Goal: Navigation & Orientation: Find specific page/section

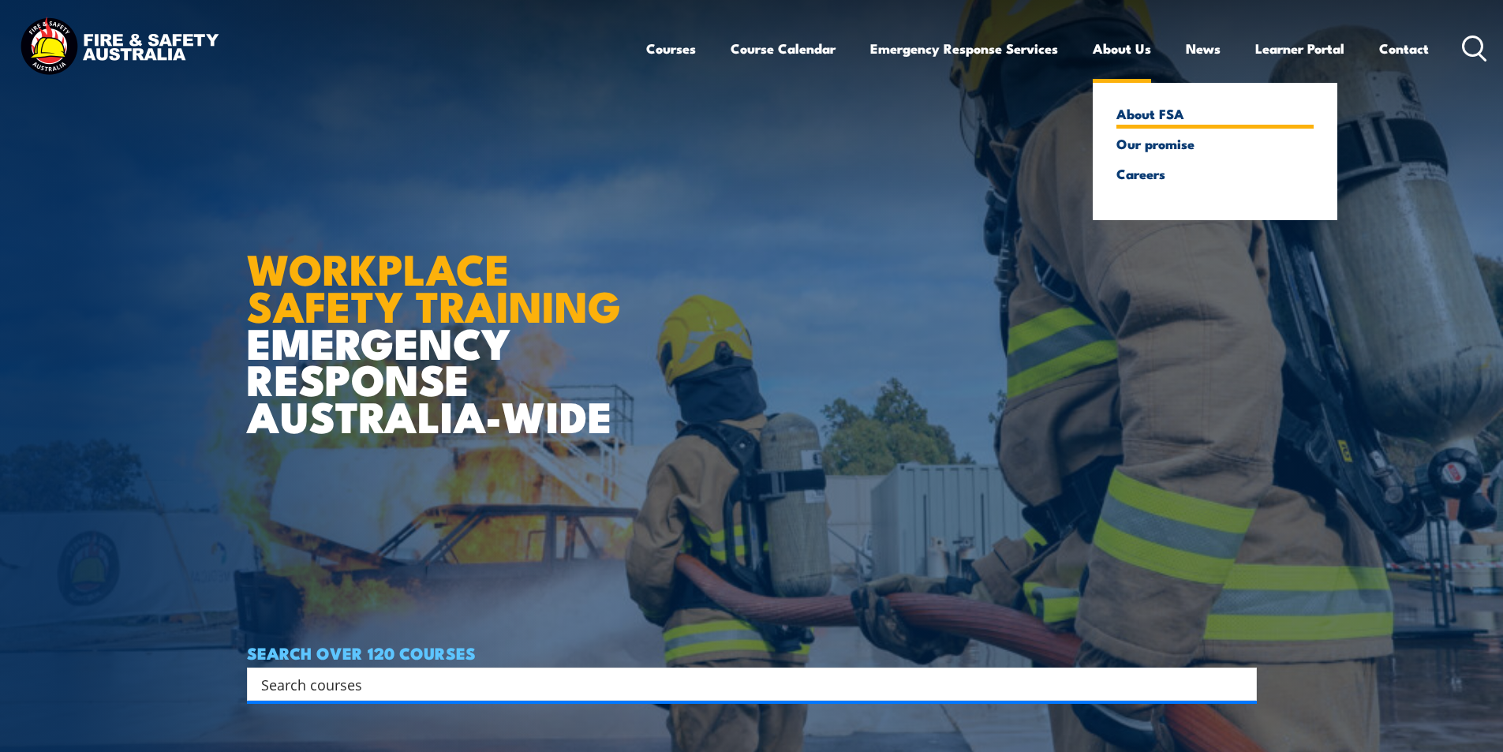
click at [1156, 118] on link "About FSA" at bounding box center [1214, 113] width 197 height 14
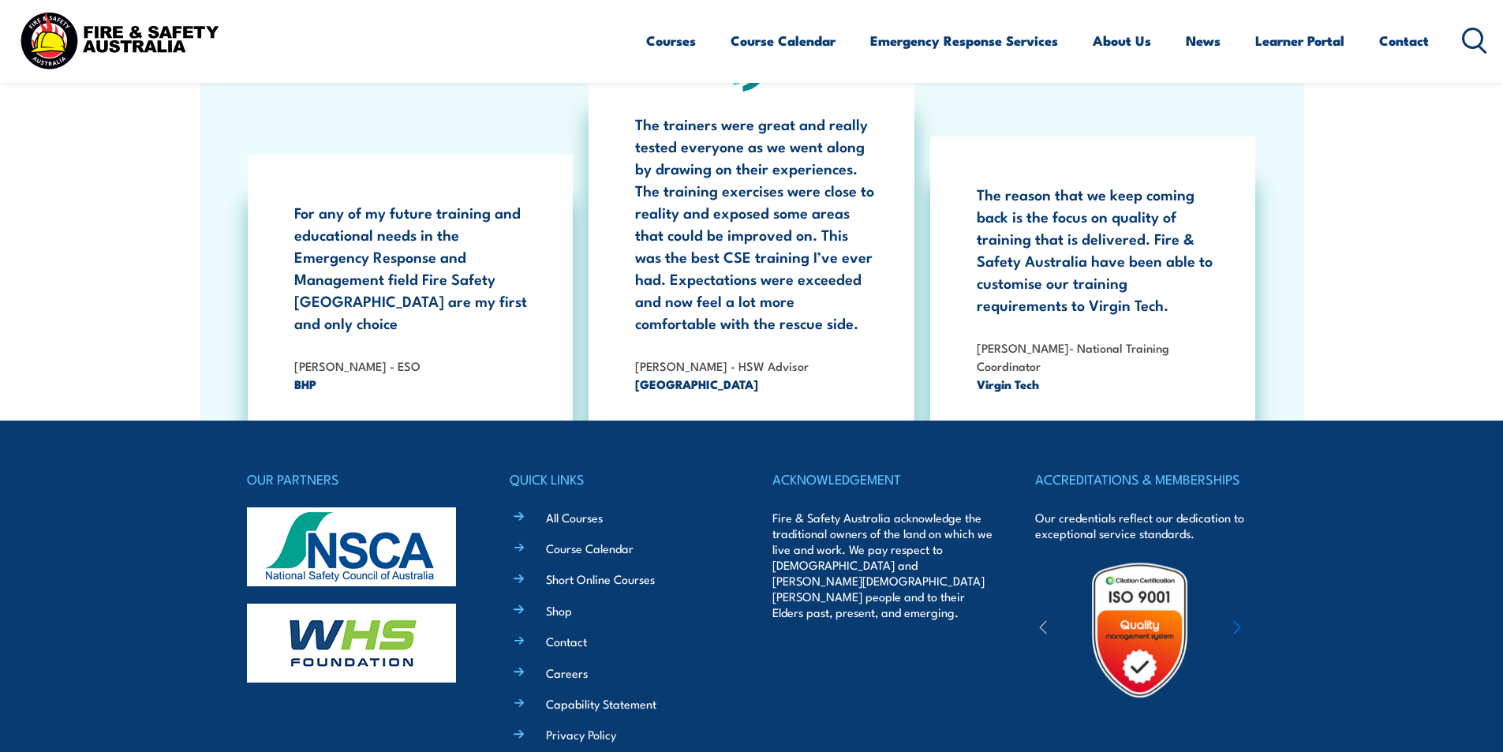
scroll to position [5085, 0]
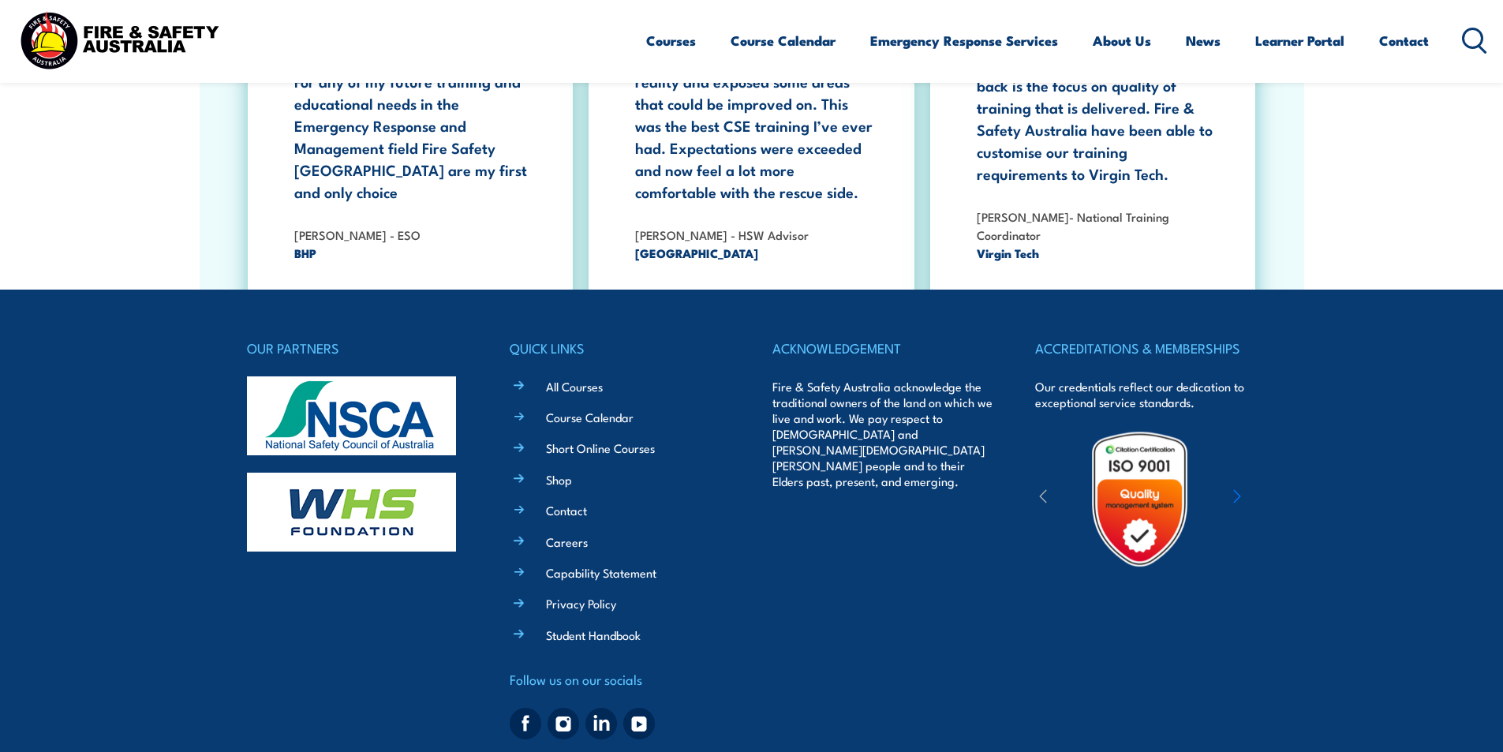
click at [594, 708] on img at bounding box center [601, 724] width 32 height 32
